Goal: Task Accomplishment & Management: Use online tool/utility

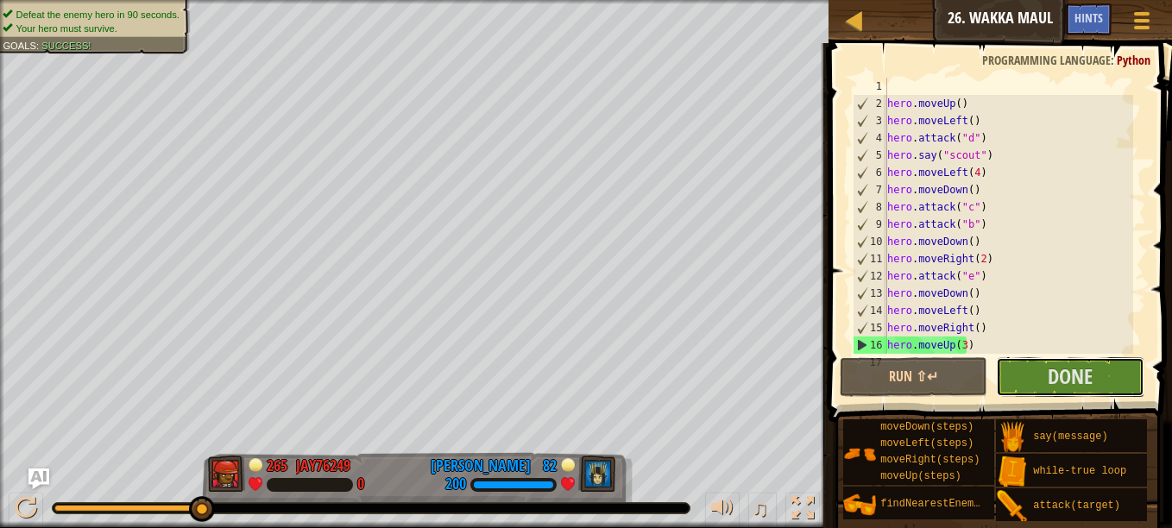
click at [1069, 371] on span "Done" at bounding box center [1070, 377] width 45 height 28
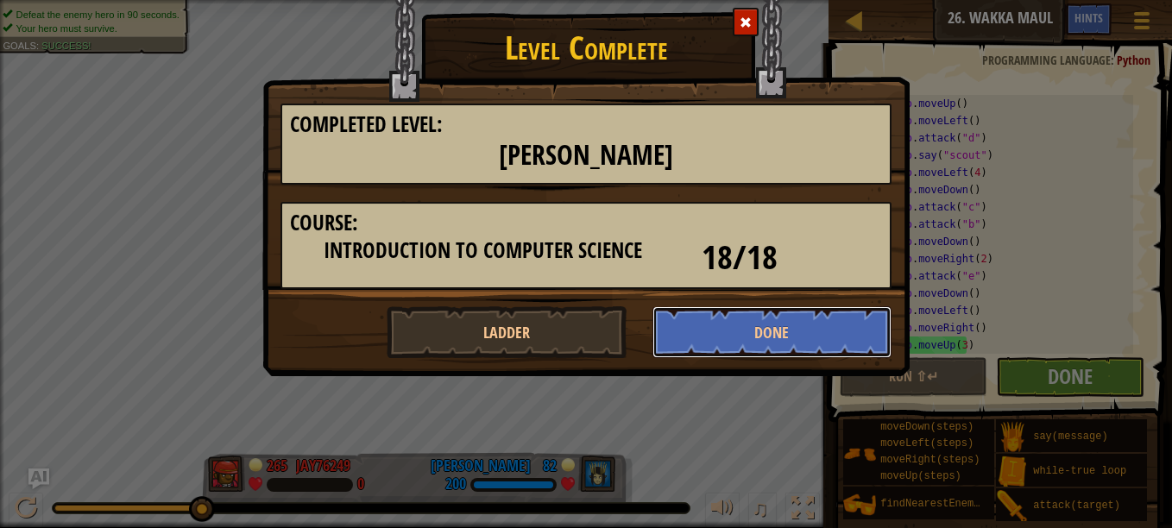
click at [828, 319] on button "Done" at bounding box center [773, 332] width 240 height 52
